Goal: Check status: Check status

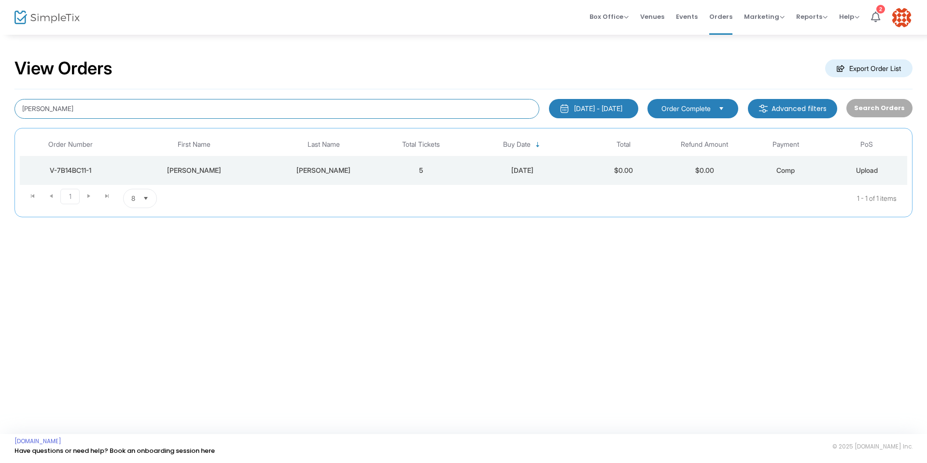
drag, startPoint x: 88, startPoint y: 110, endPoint x: 0, endPoint y: 109, distance: 88.4
click at [0, 109] on div "View Orders Export Order List [PERSON_NAME] [DATE] - [DATE] Last 30 Days [DATE]…" at bounding box center [463, 142] width 927 height 217
type input "[PERSON_NAME]"
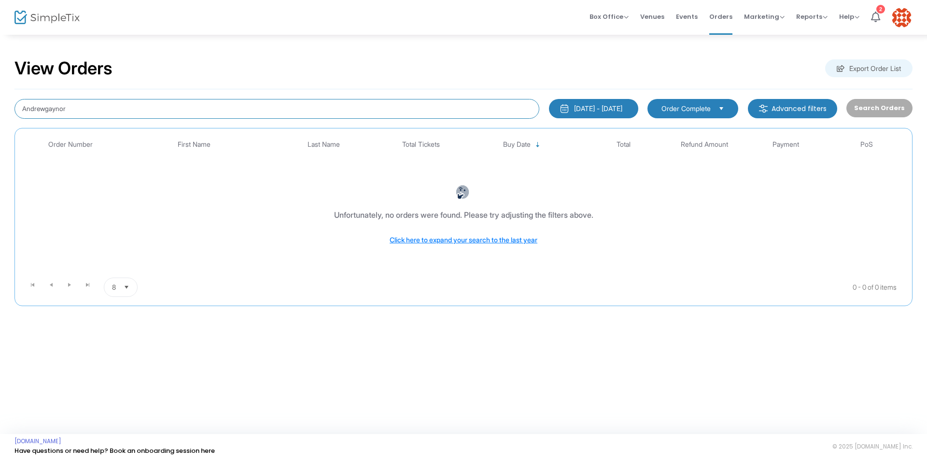
click at [46, 109] on input "Andrewgaynor" at bounding box center [276, 109] width 525 height 20
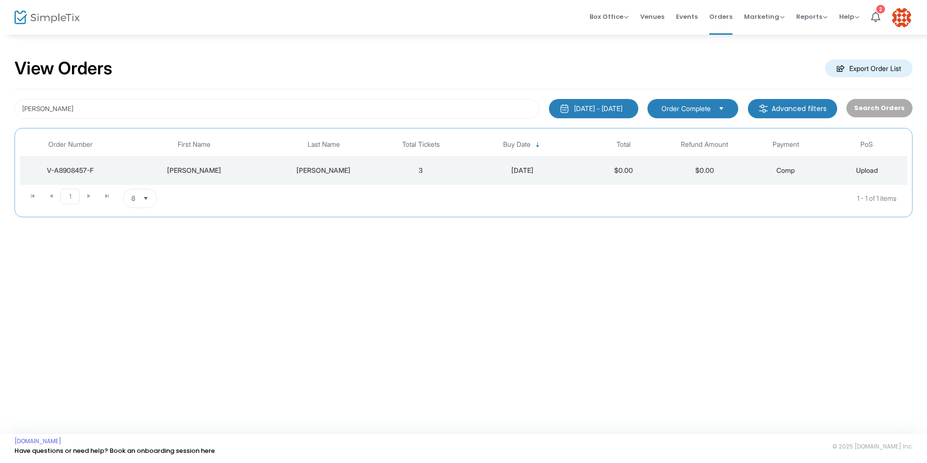
click at [85, 170] on div "V-A8908457-F" at bounding box center [70, 171] width 97 height 10
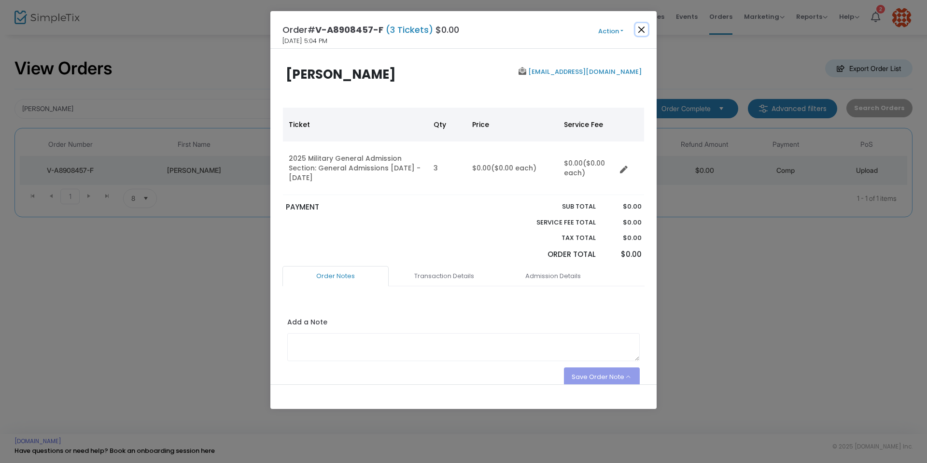
click at [645, 30] on button "Close" at bounding box center [641, 29] width 13 height 13
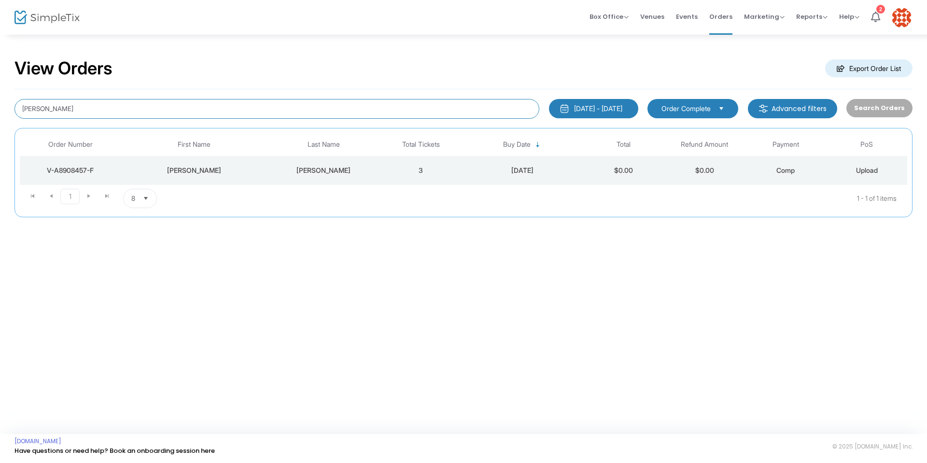
drag, startPoint x: 71, startPoint y: 106, endPoint x: 4, endPoint y: 126, distance: 69.8
click at [1, 115] on div "View Orders Export Order List [PERSON_NAME] [DATE] - [DATE] Last 30 Days [DATE]…" at bounding box center [463, 142] width 927 height 217
click at [72, 165] on td "V-24763A35-2" at bounding box center [70, 170] width 101 height 29
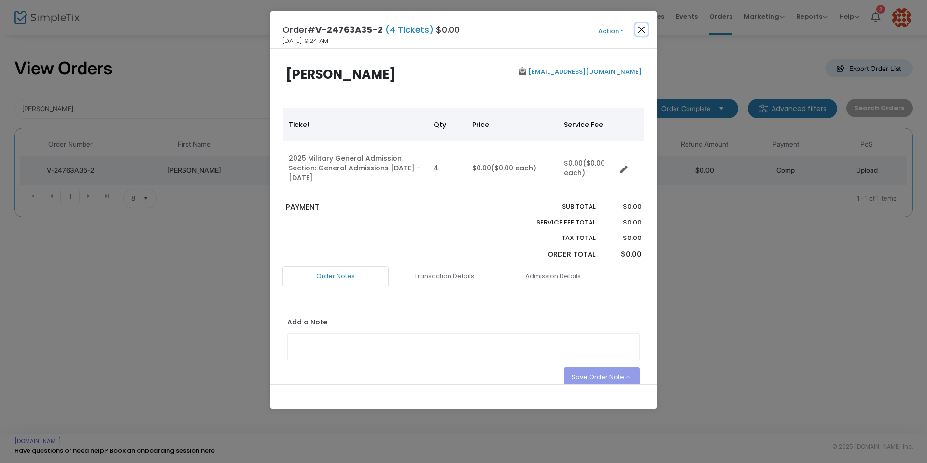
click at [639, 32] on button "Close" at bounding box center [641, 29] width 13 height 13
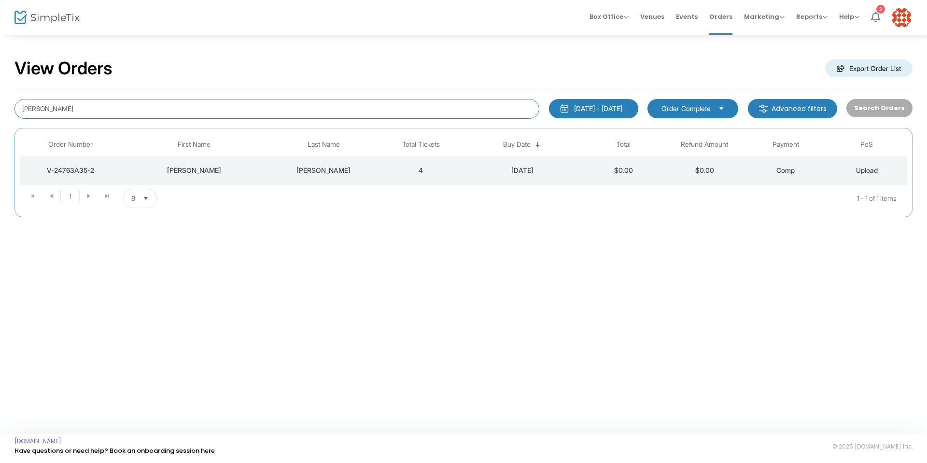
drag, startPoint x: 89, startPoint y: 112, endPoint x: 0, endPoint y: 113, distance: 89.3
click at [0, 112] on div "View Orders Export Order List [PERSON_NAME] [DATE] - [DATE] Last 30 Days [DATE]…" at bounding box center [463, 142] width 927 height 217
click at [91, 168] on div "V-F86C25EA-0" at bounding box center [70, 171] width 97 height 10
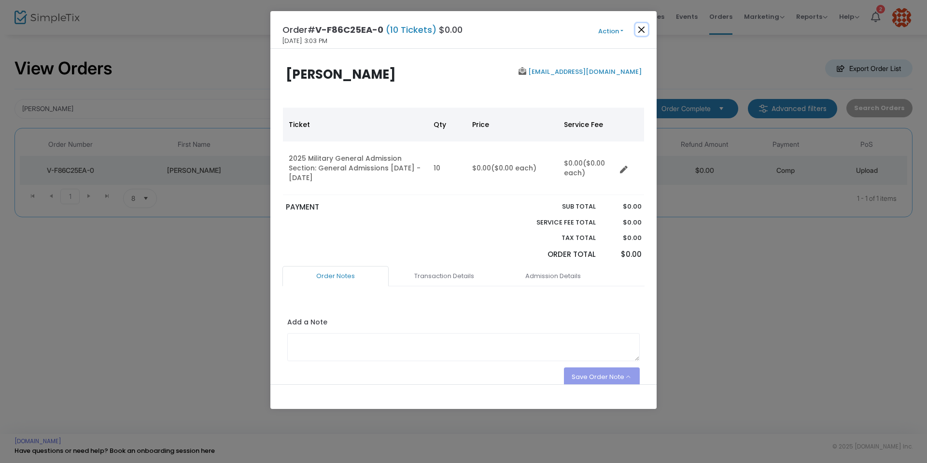
click at [644, 28] on button "Close" at bounding box center [641, 29] width 13 height 13
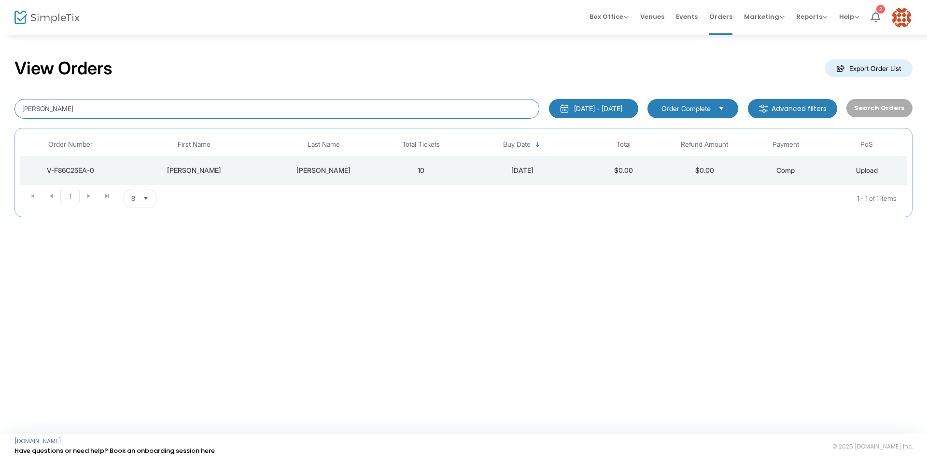
drag, startPoint x: 71, startPoint y: 106, endPoint x: 0, endPoint y: 116, distance: 72.3
click at [0, 116] on div "View Orders Export Order List [PERSON_NAME] [DATE] - [DATE] Last 30 Days [DATE]…" at bounding box center [463, 142] width 927 height 217
type input "[PERSON_NAME]"
click at [71, 168] on div "V-7CEAF09F-8" at bounding box center [70, 171] width 97 height 10
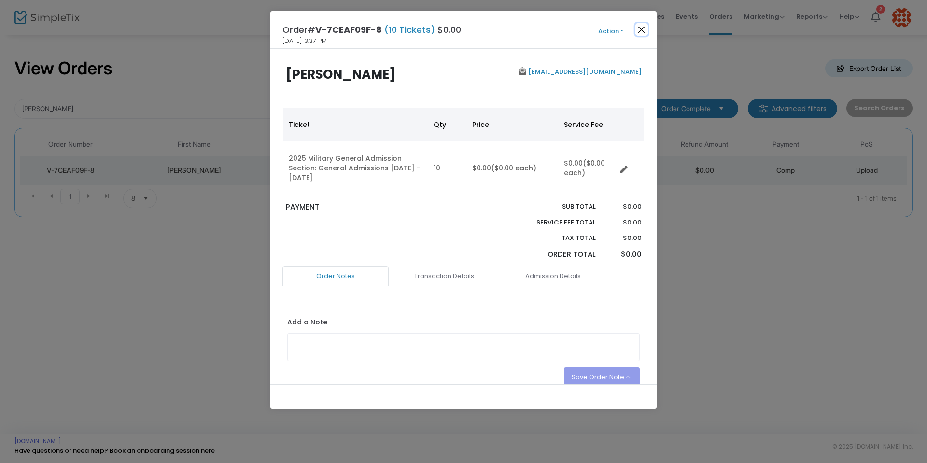
click at [645, 31] on button "Close" at bounding box center [641, 29] width 13 height 13
